Goal: Information Seeking & Learning: Learn about a topic

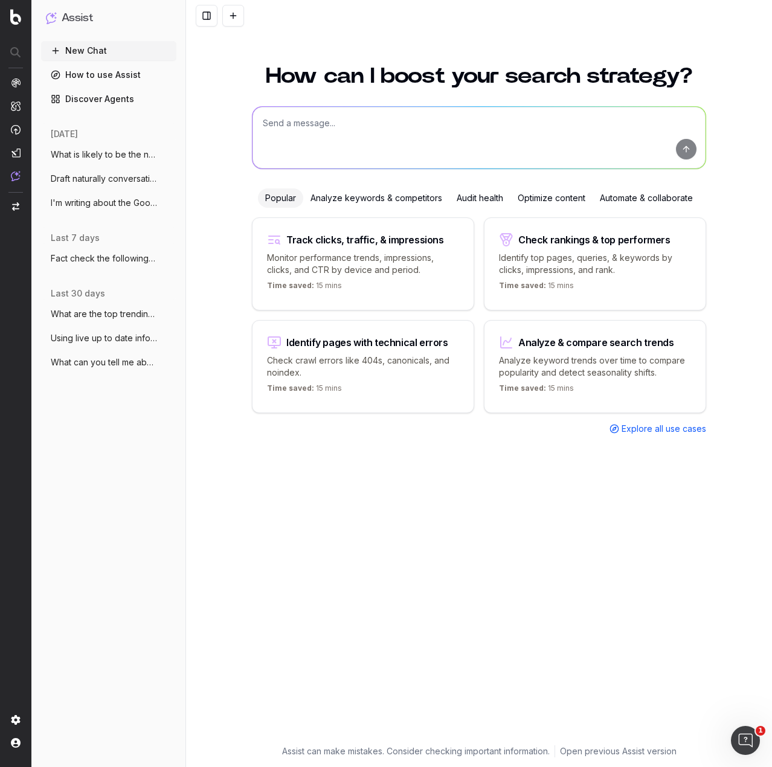
click at [110, 75] on link "How to use Assist" at bounding box center [108, 74] width 135 height 19
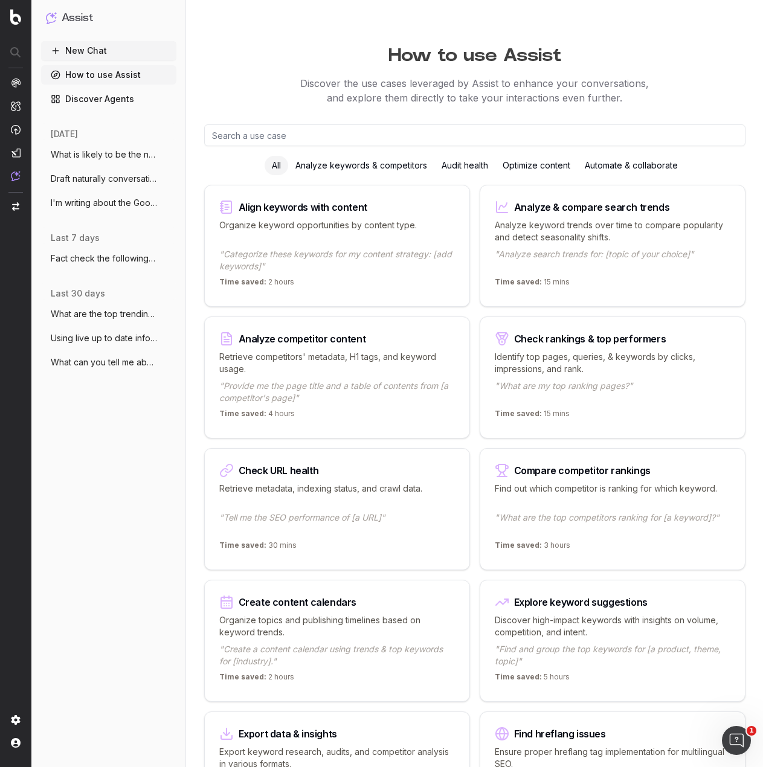
click at [308, 130] on input "text" at bounding box center [474, 135] width 541 height 22
click at [307, 82] on p "Discover the use cases leveraged by Assist to enhance your conversations, and e…" at bounding box center [474, 90] width 577 height 29
click at [164, 158] on icon "button" at bounding box center [168, 155] width 10 height 10
click at [98, 562] on div "New Chat How to use Assist Discover Agents [DATE] What is likely to be the next…" at bounding box center [108, 401] width 135 height 721
click at [539, 165] on div "Optimize content" at bounding box center [536, 165] width 82 height 19
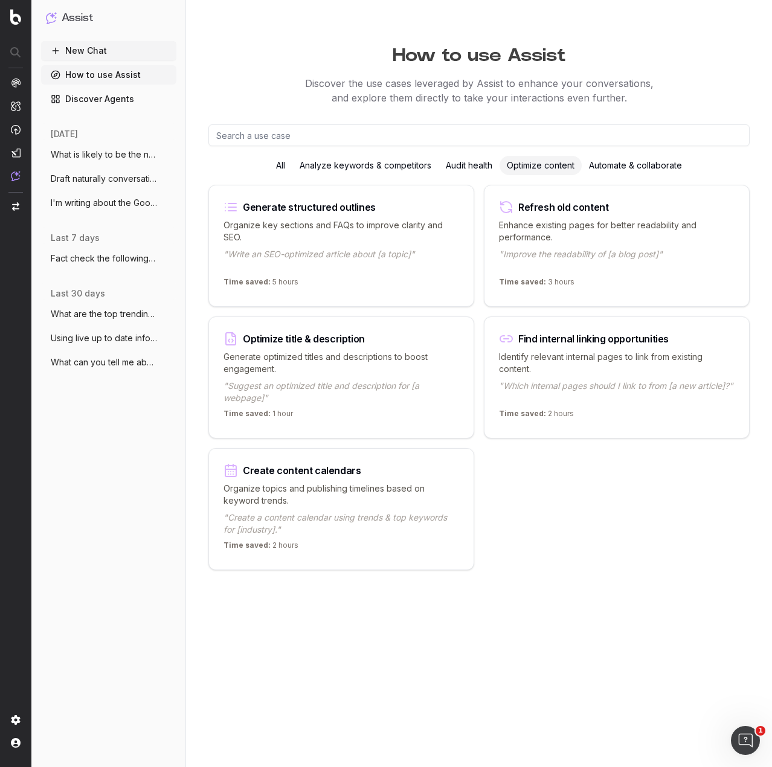
click at [281, 169] on div "All" at bounding box center [281, 165] width 24 height 19
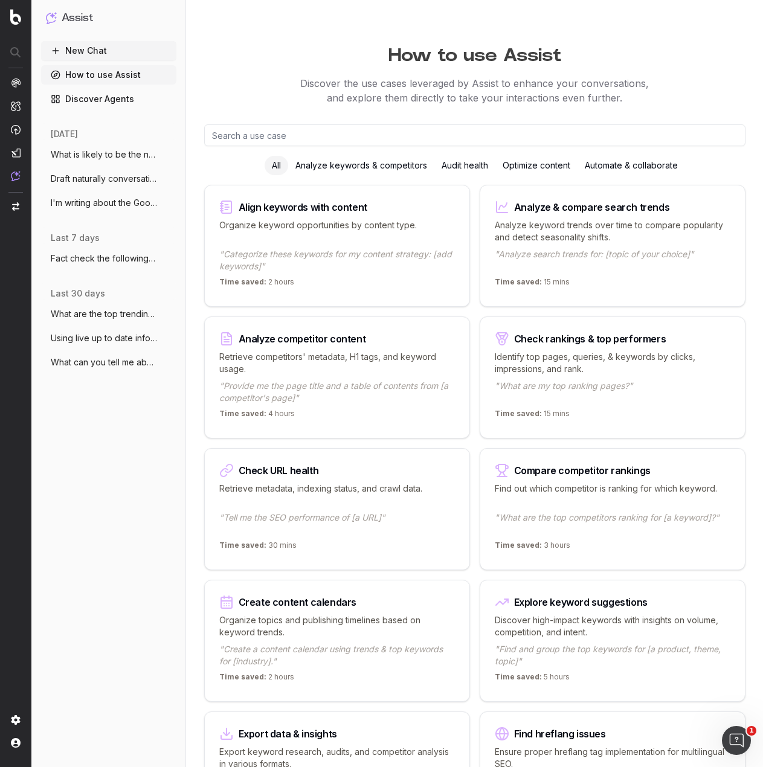
click at [115, 92] on link "Discover Agents" at bounding box center [108, 98] width 135 height 19
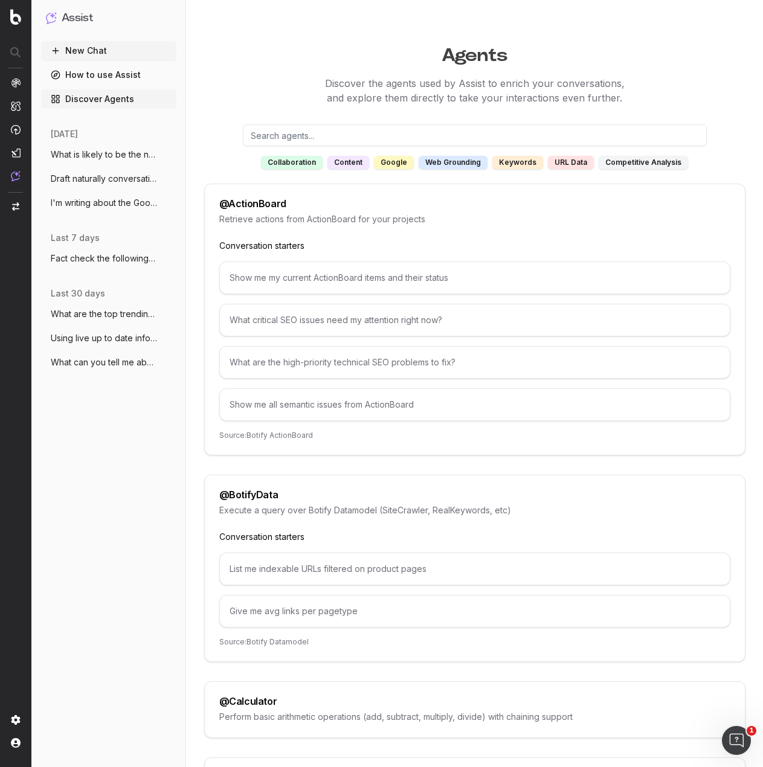
click at [367, 275] on div "Show me my current ActionBoard items and their status" at bounding box center [474, 278] width 511 height 33
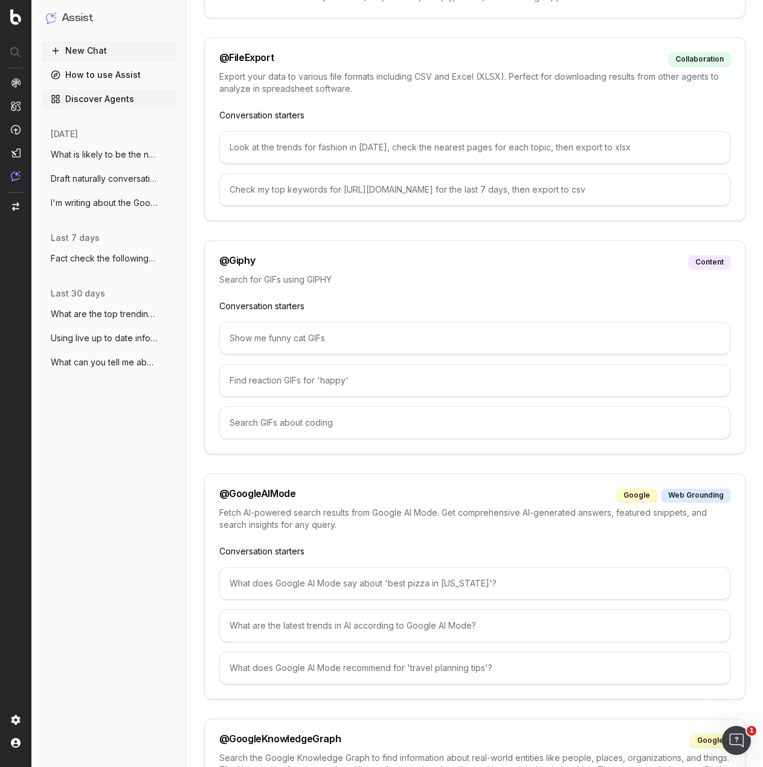
scroll to position [846, 0]
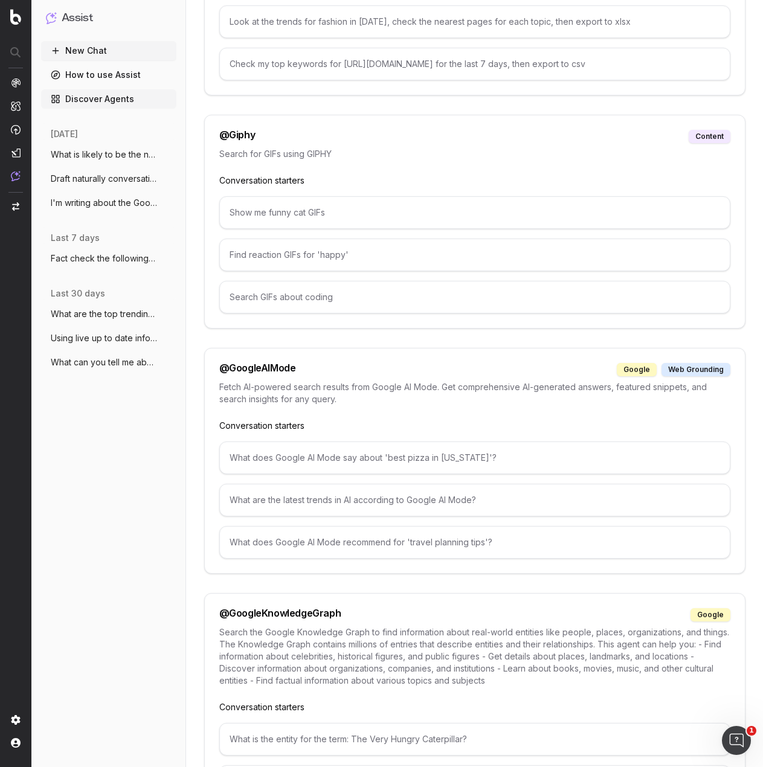
click at [370, 462] on div "What does Google AI Mode say about 'best pizza in New York'?" at bounding box center [474, 458] width 511 height 33
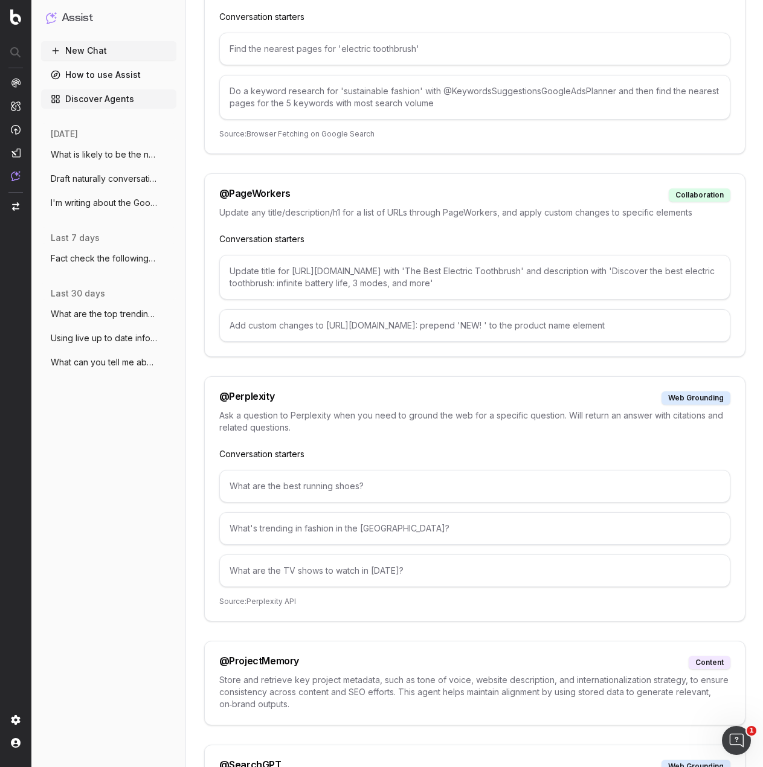
scroll to position [4832, 0]
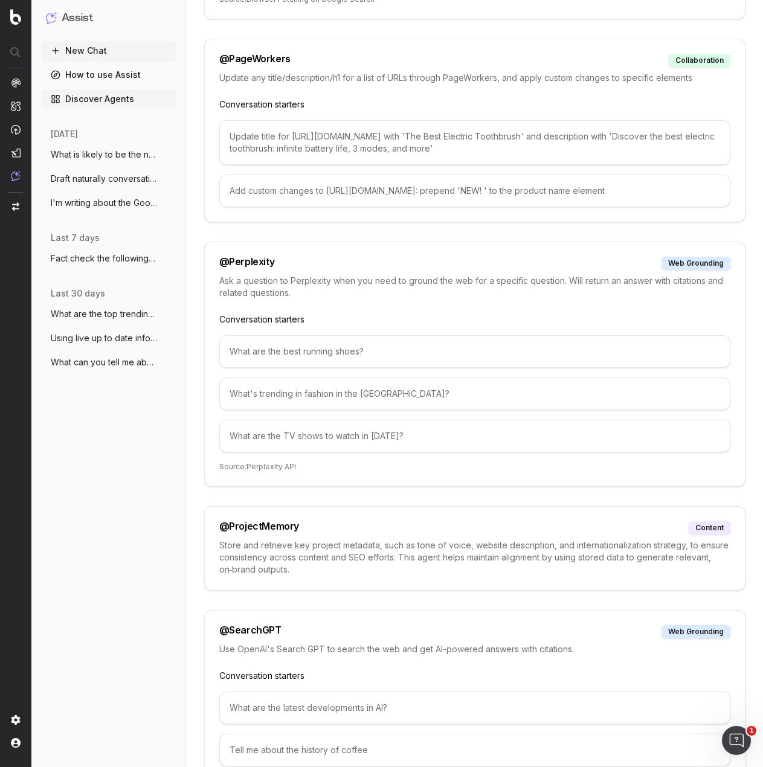
click at [433, 394] on div "What's trending in fashion in the UK?" at bounding box center [474, 393] width 511 height 33
click at [349, 449] on div "@ Perplexity web grounding Ask a question to Perplexity when you need to ground…" at bounding box center [474, 364] width 541 height 245
click at [344, 462] on p "Source: Perplexity API" at bounding box center [474, 467] width 511 height 10
click at [275, 462] on p "Source: Perplexity API" at bounding box center [474, 467] width 511 height 10
click at [358, 448] on div "@ Perplexity web grounding Ask a question to Perplexity when you need to ground…" at bounding box center [474, 364] width 541 height 245
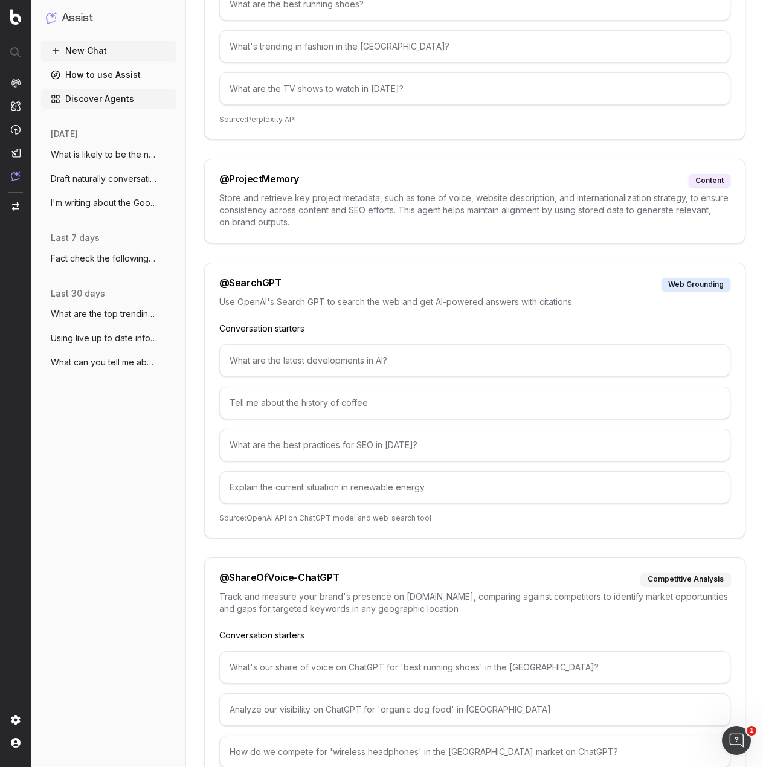
scroll to position [5143, 0]
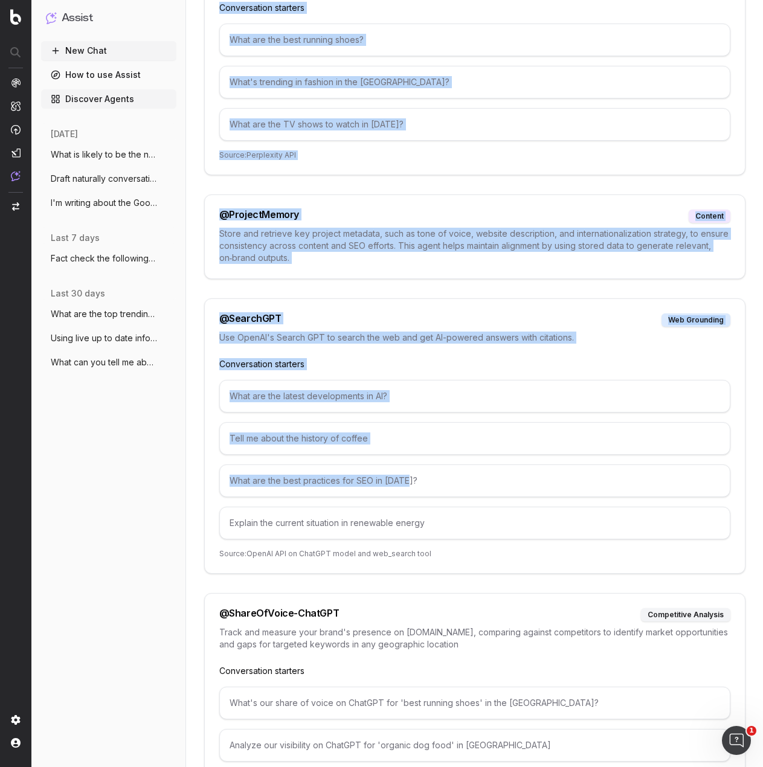
drag, startPoint x: 409, startPoint y: 469, endPoint x: 185, endPoint y: 472, distance: 223.5
click at [266, 464] on div "What are the best practices for SEO in 2025?" at bounding box center [474, 480] width 511 height 33
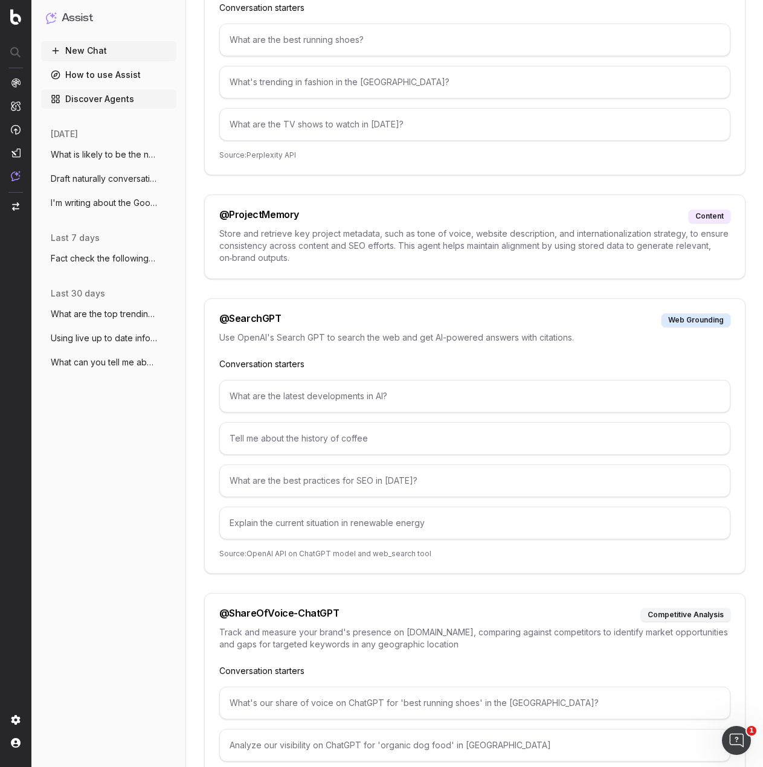
click at [310, 493] on div "What are the latest developments in AI? Tell me about the history of coffee Wha…" at bounding box center [474, 459] width 511 height 159
drag, startPoint x: 231, startPoint y: 466, endPoint x: 409, endPoint y: 470, distance: 178.2
click at [409, 470] on div "What are the best practices for SEO in 2025?" at bounding box center [474, 480] width 511 height 33
copy div "What are the best practices for SEO in 2025?"
click at [123, 48] on button "New Chat" at bounding box center [108, 50] width 135 height 19
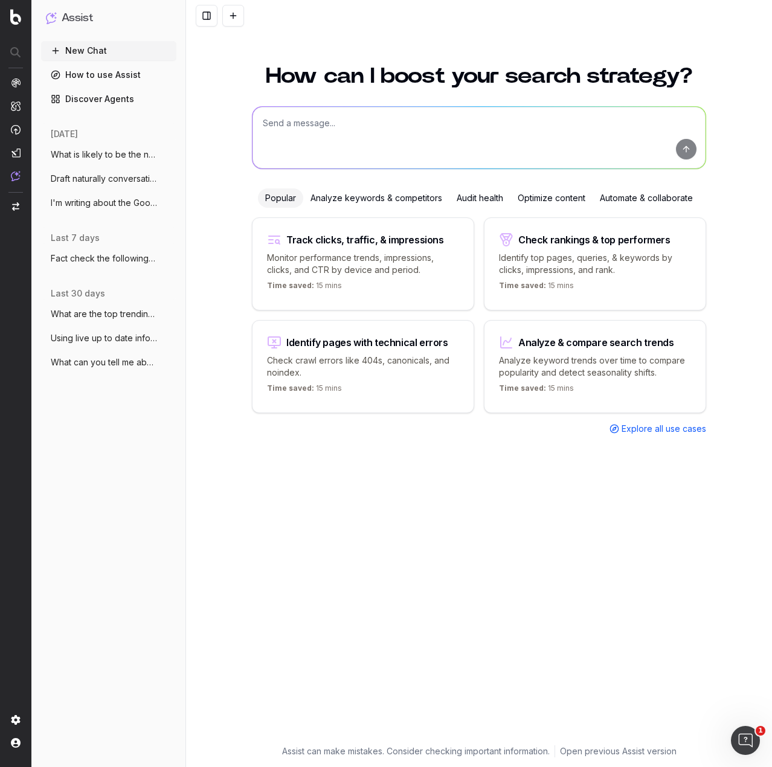
click at [396, 123] on textarea at bounding box center [478, 138] width 453 height 62
paste textarea "What are the best practices for SEO in 2025?"
type textarea "What are the best practices for SEO in 2025?"
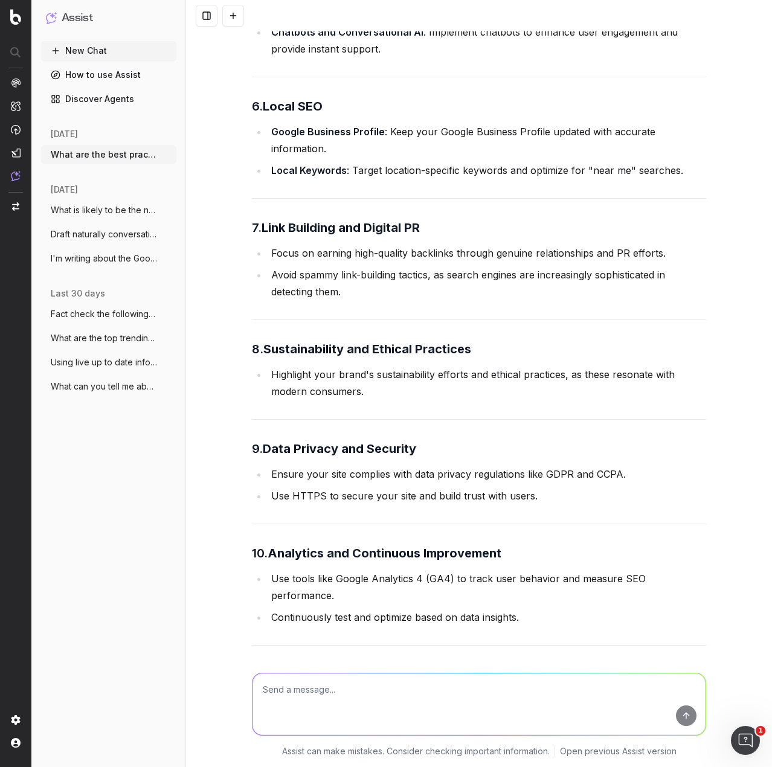
scroll to position [853, 0]
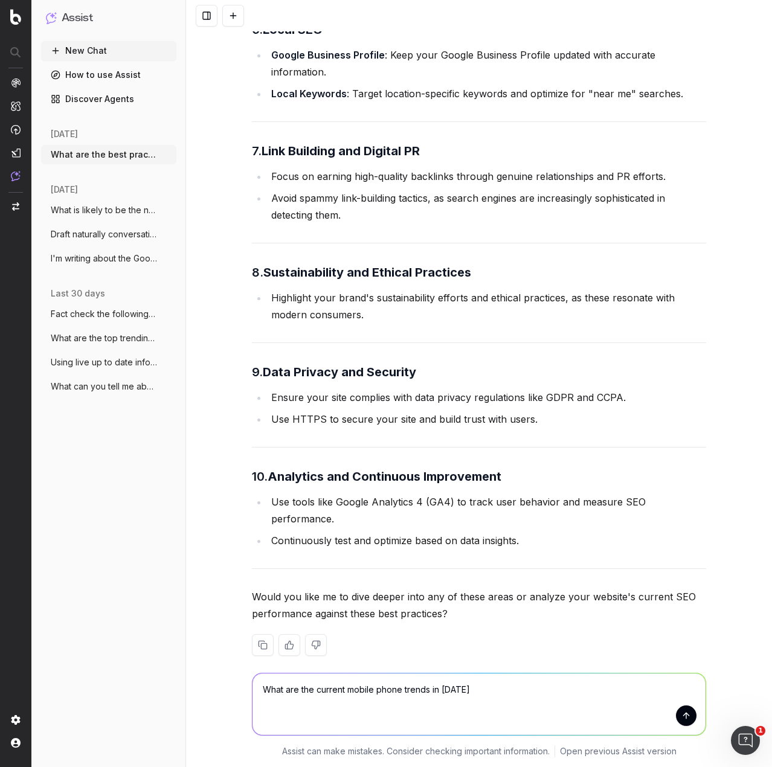
type textarea "What are the current mobile phone trends in 2025?"
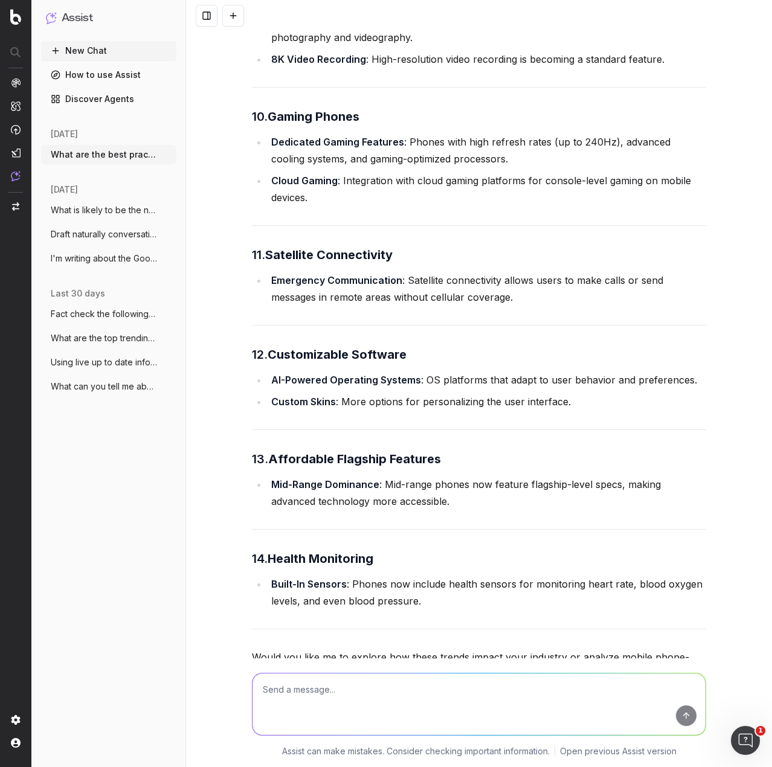
scroll to position [2795, 0]
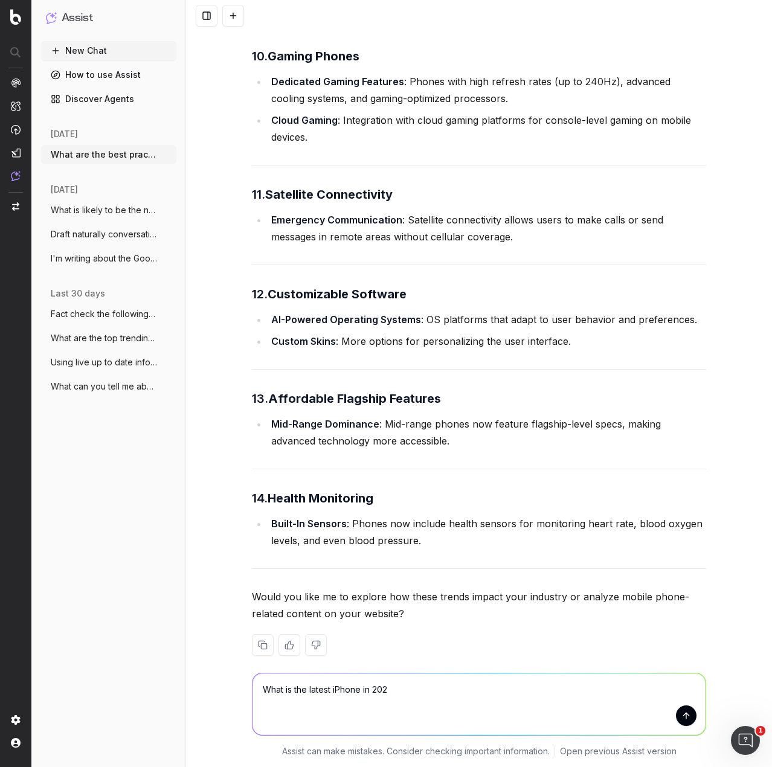
type textarea "What is the latest iPhone in 2025"
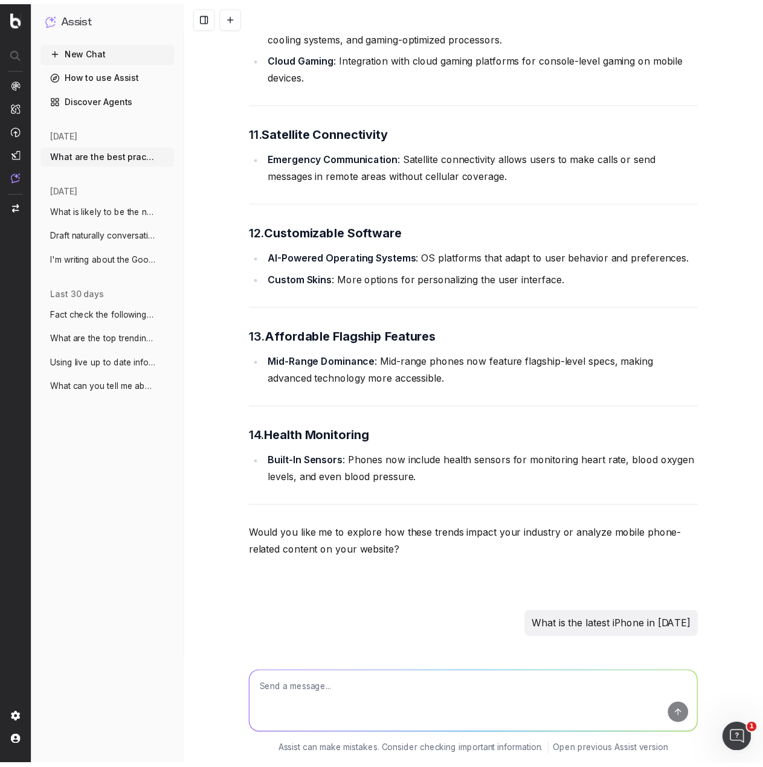
scroll to position [3107, 0]
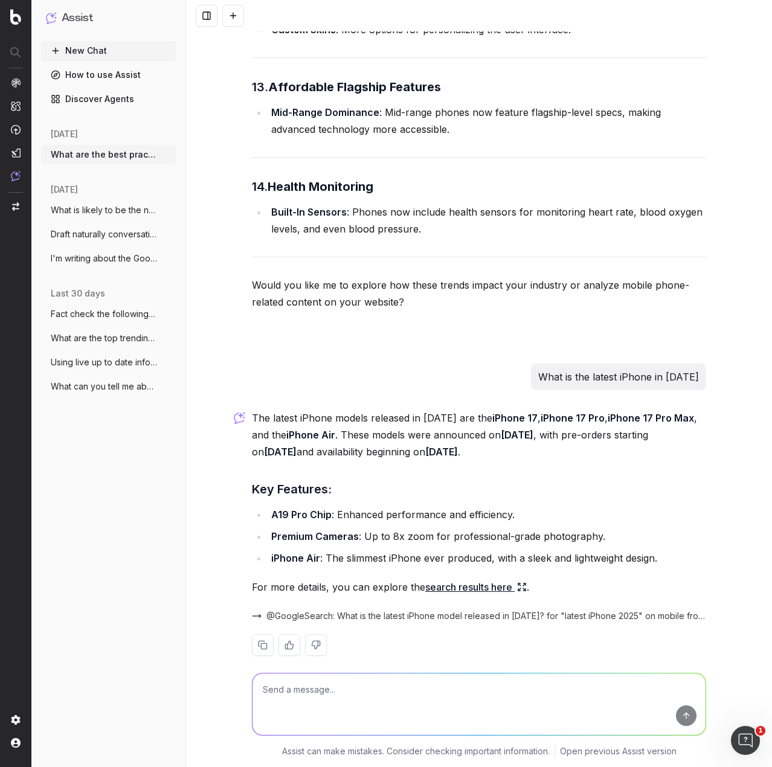
click at [502, 696] on textarea at bounding box center [478, 704] width 453 height 62
click at [92, 102] on link "Discover Agents" at bounding box center [108, 98] width 135 height 19
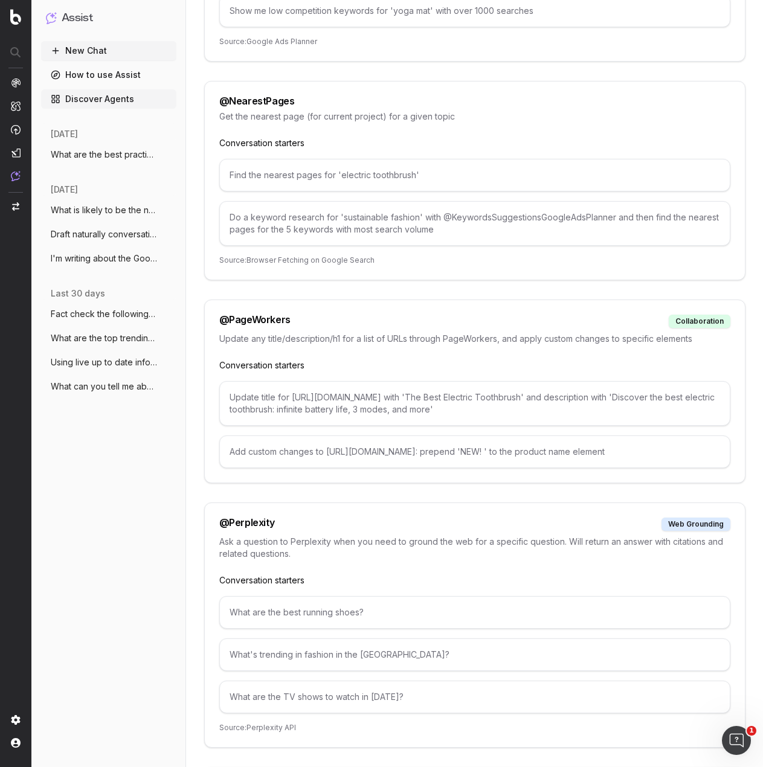
scroll to position [4539, 0]
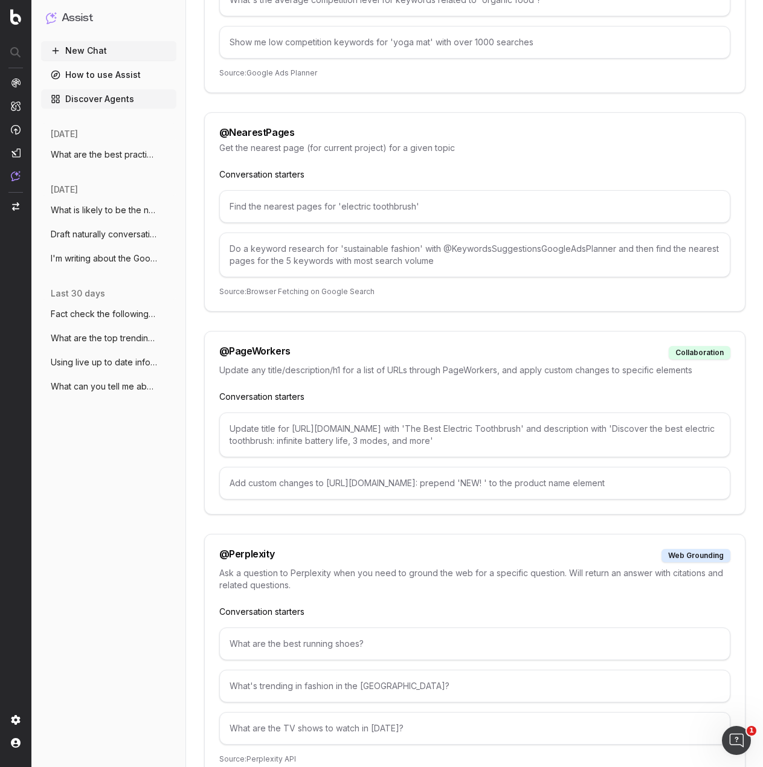
click at [85, 50] on button "New Chat" at bounding box center [108, 50] width 135 height 19
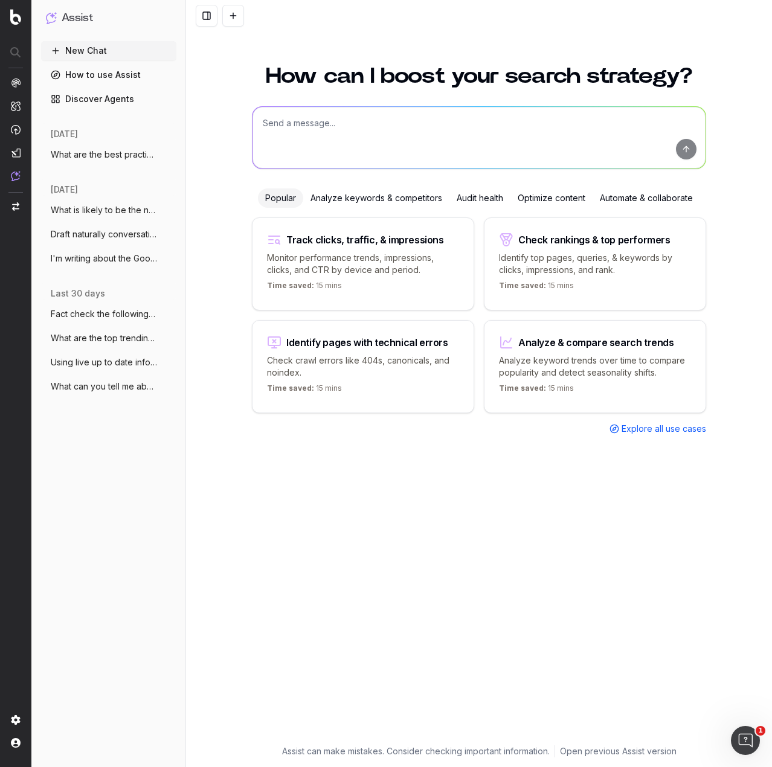
click at [324, 117] on textarea at bounding box center [478, 138] width 453 height 62
type textarea "What is the latest iPhone?"
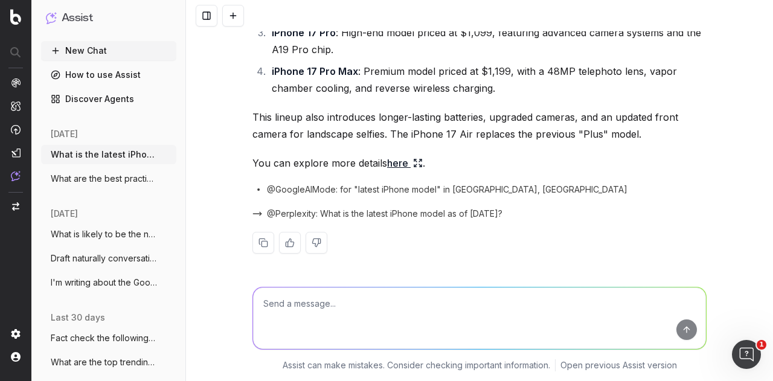
click at [101, 68] on link "How to use Assist" at bounding box center [108, 74] width 135 height 19
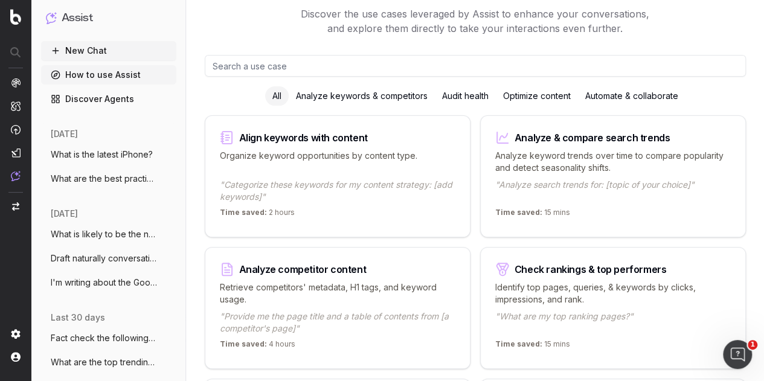
scroll to position [90, 0]
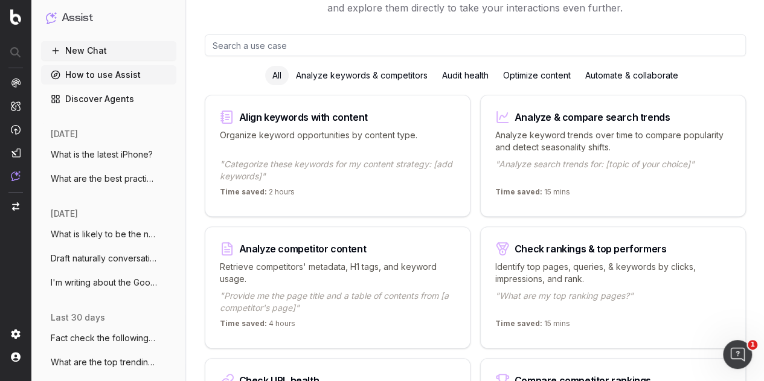
click at [109, 94] on link "Discover Agents" at bounding box center [108, 98] width 135 height 19
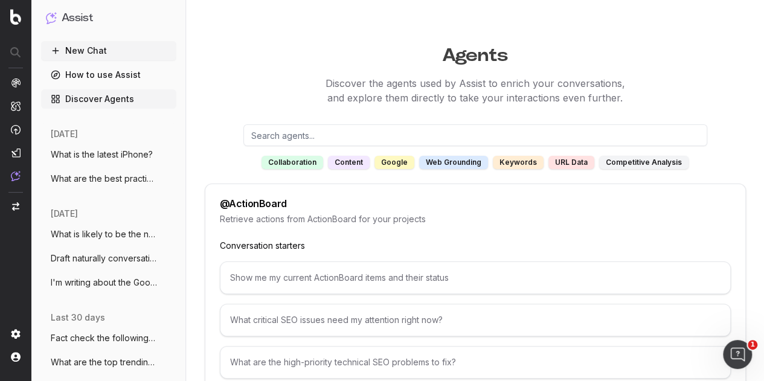
click at [538, 49] on h1 "Agents" at bounding box center [475, 53] width 578 height 28
click at [666, 66] on h1 "Agents" at bounding box center [475, 53] width 578 height 28
click at [432, 55] on h1 "Agents" at bounding box center [475, 53] width 578 height 28
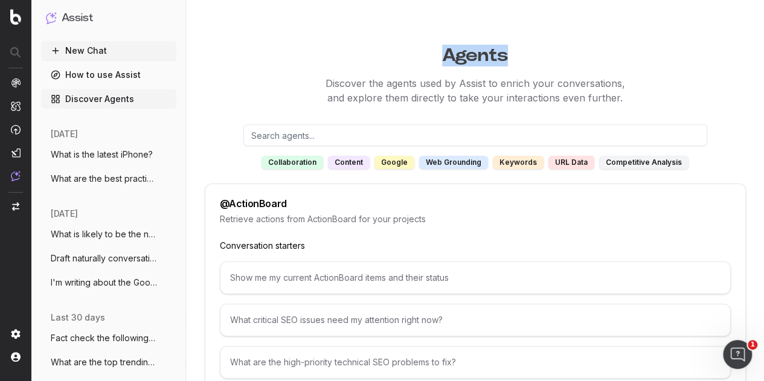
drag, startPoint x: 445, startPoint y: 53, endPoint x: 511, endPoint y: 55, distance: 66.5
click at [511, 55] on h1 "Agents" at bounding box center [475, 53] width 578 height 28
click at [495, 65] on h1 "Agents" at bounding box center [475, 53] width 578 height 28
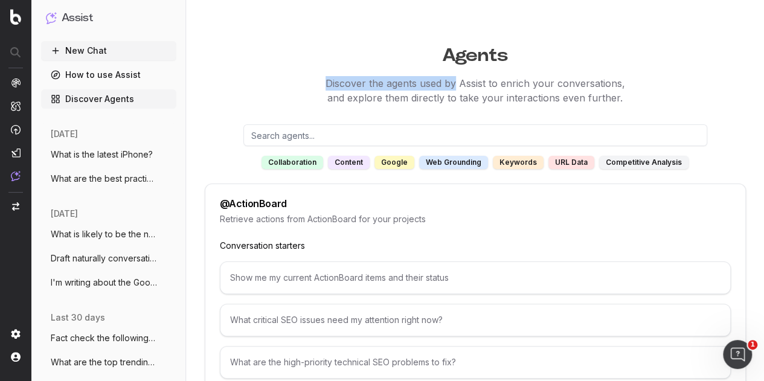
drag, startPoint x: 326, startPoint y: 80, endPoint x: 454, endPoint y: 85, distance: 128.1
click at [454, 85] on p "Discover the agents used by Assist to enrich your conversations, and explore th…" at bounding box center [475, 90] width 578 height 29
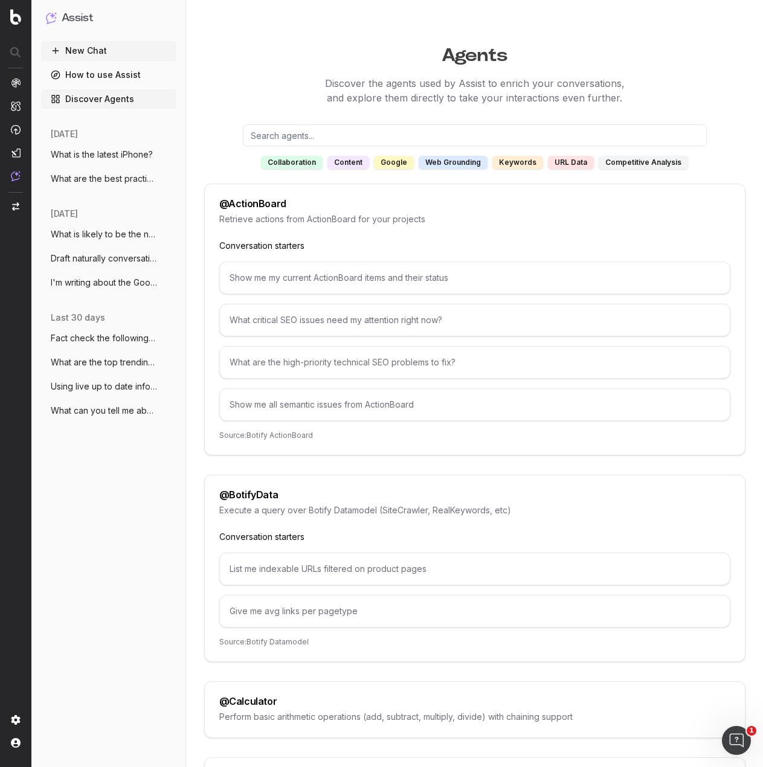
click at [114, 75] on link "How to use Assist" at bounding box center [108, 74] width 135 height 19
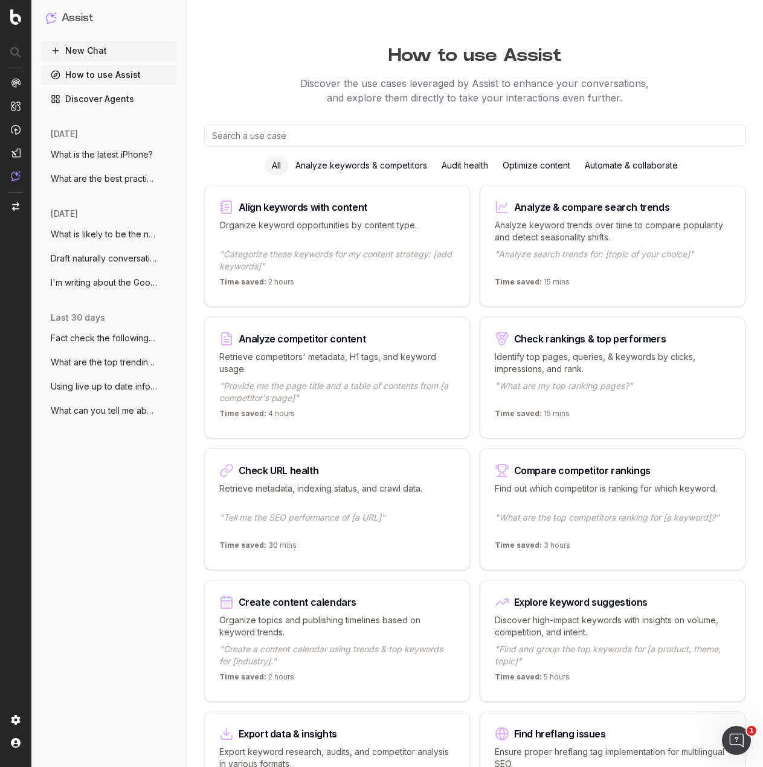
drag, startPoint x: 362, startPoint y: 409, endPoint x: 361, endPoint y: 399, distance: 10.9
drag, startPoint x: 361, startPoint y: 399, endPoint x: 652, endPoint y: 112, distance: 407.9
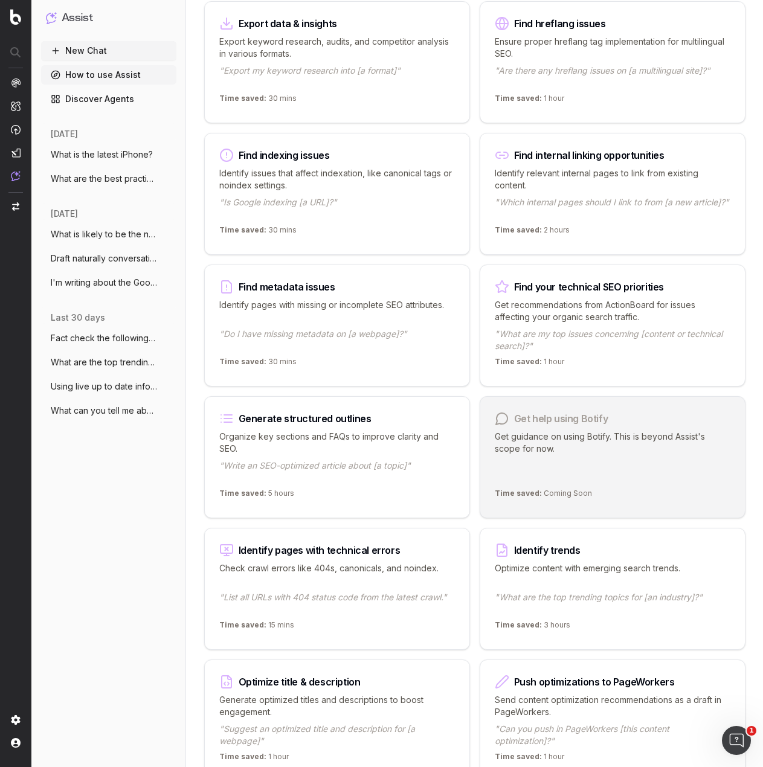
scroll to position [906, 0]
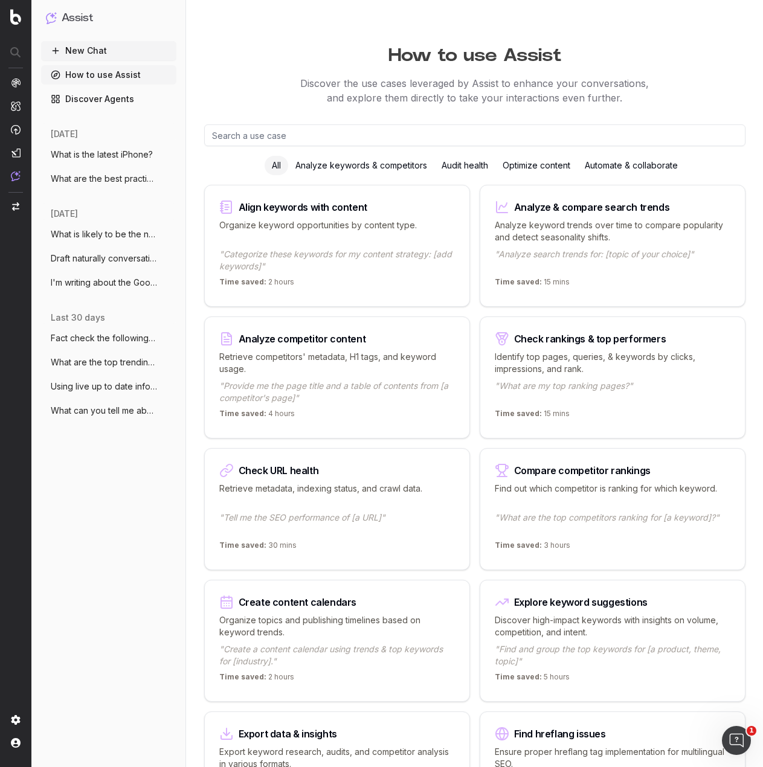
click at [620, 159] on div "Automate & collaborate" at bounding box center [631, 165] width 108 height 19
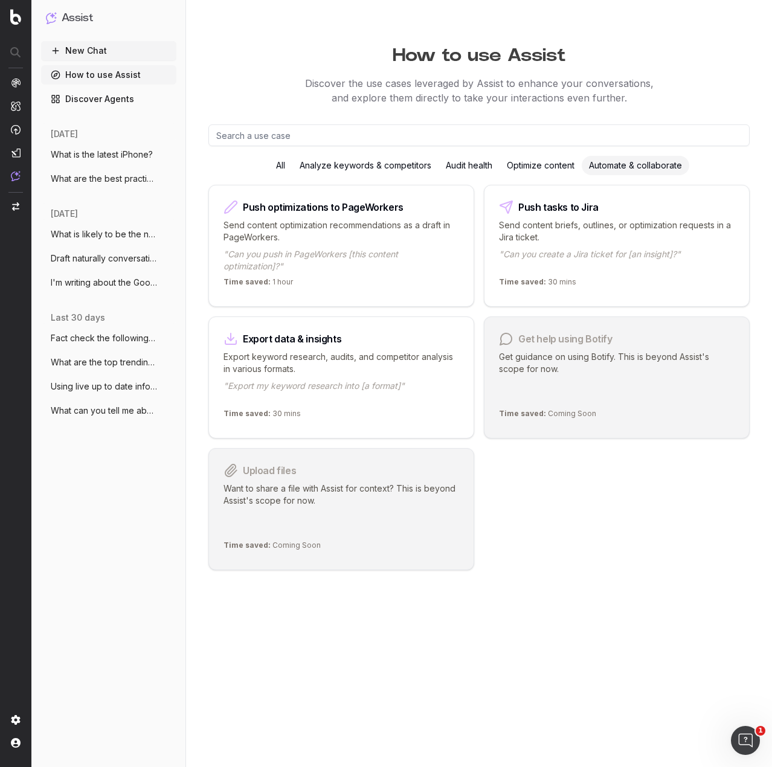
click at [578, 159] on div "Optimize content" at bounding box center [540, 165] width 82 height 19
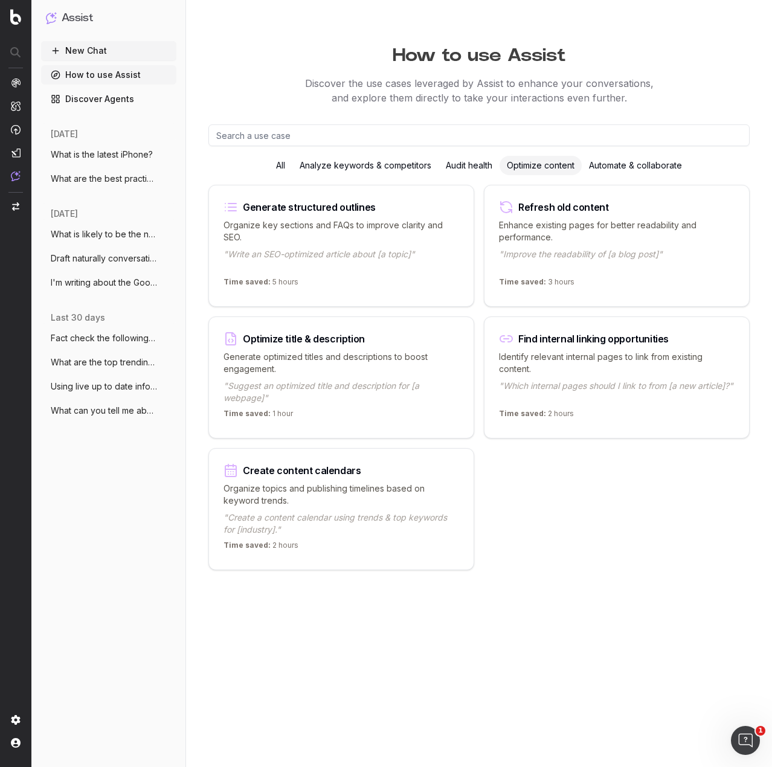
click at [469, 172] on div "Audit health" at bounding box center [468, 165] width 61 height 19
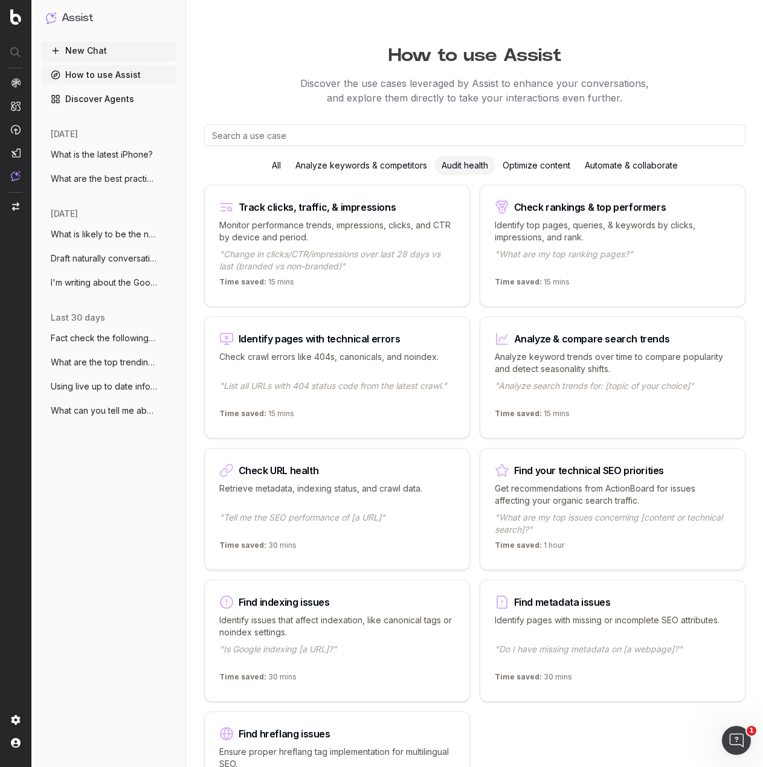
click at [398, 175] on div "Analyze keywords & competitors" at bounding box center [361, 165] width 146 height 19
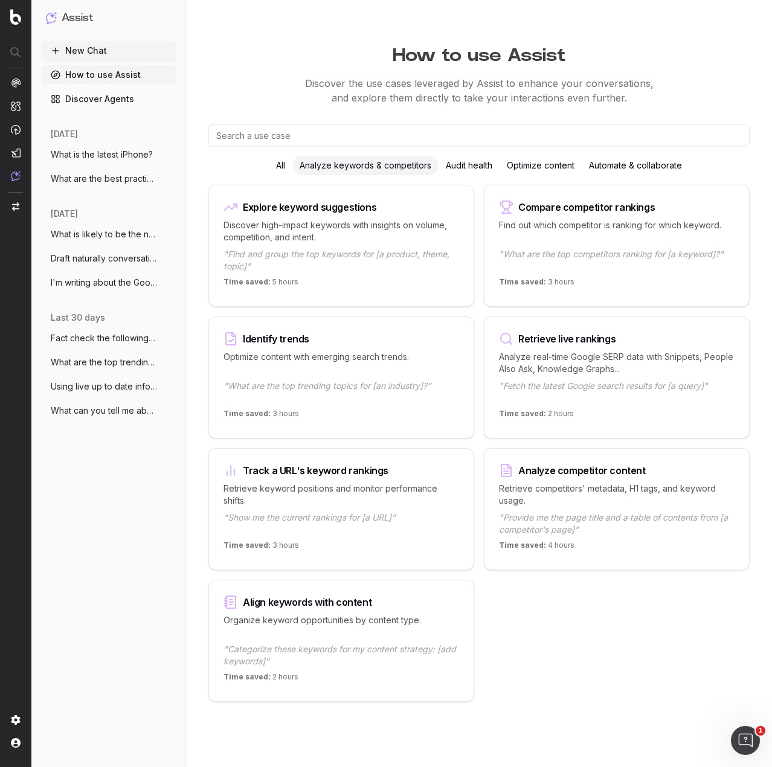
click at [278, 169] on div "All" at bounding box center [281, 165] width 24 height 19
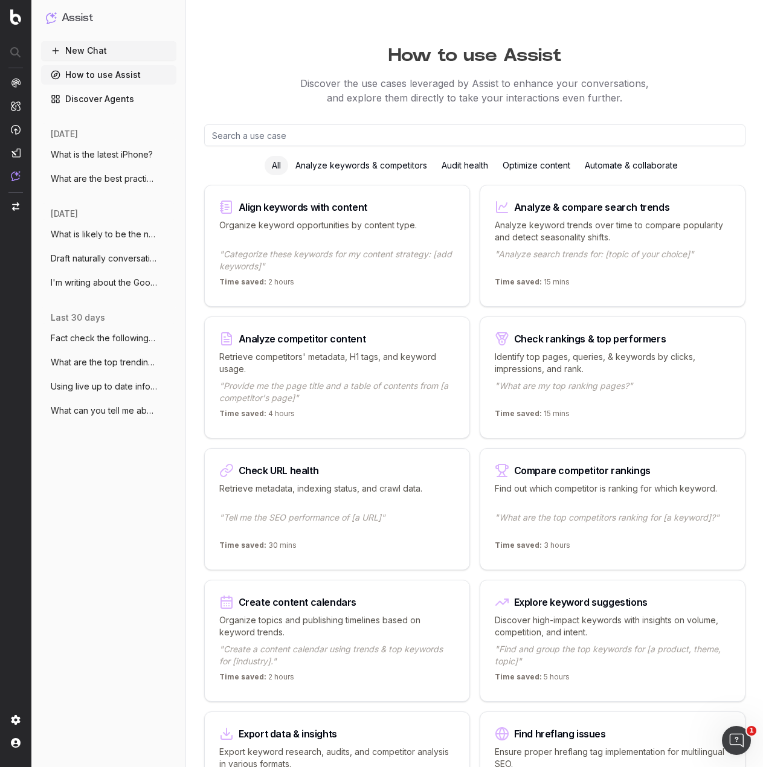
click at [365, 161] on div "Analyze keywords & competitors" at bounding box center [361, 165] width 146 height 19
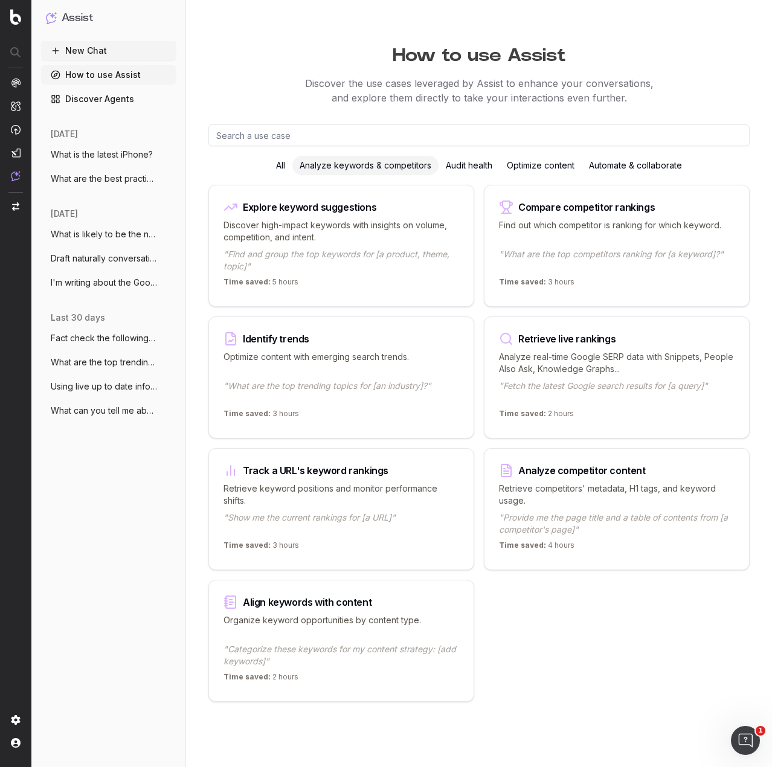
click at [283, 159] on div "All" at bounding box center [281, 165] width 24 height 19
